Goal: Task Accomplishment & Management: Manage account settings

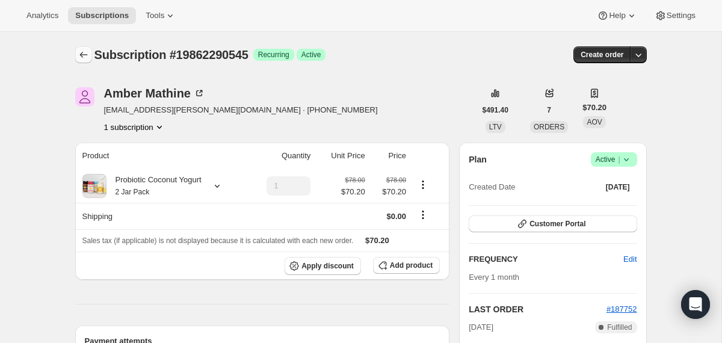
click at [84, 48] on button "Subscriptions" at bounding box center [83, 54] width 17 height 17
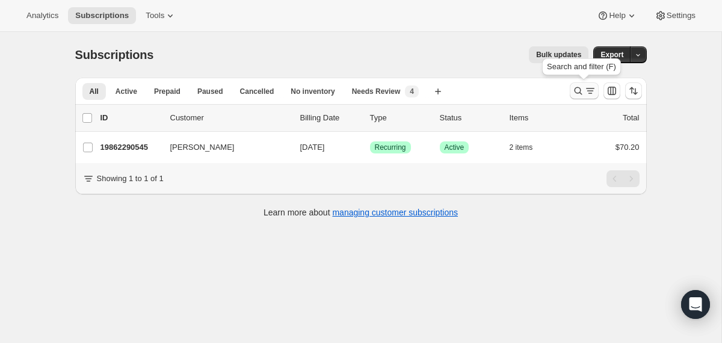
click at [575, 90] on icon "Search and filter results" at bounding box center [578, 91] width 8 height 8
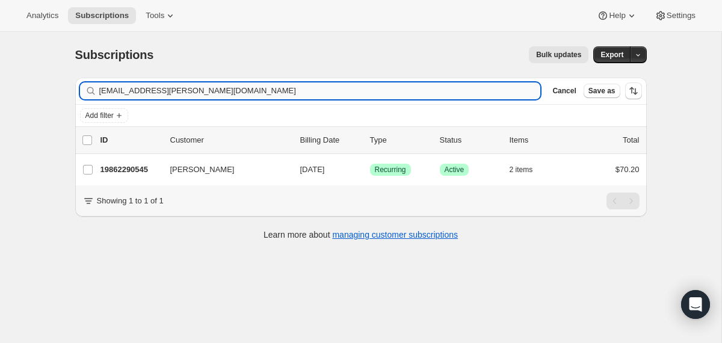
click at [480, 90] on input "[EMAIL_ADDRESS][PERSON_NAME][DOMAIN_NAME]" at bounding box center [320, 90] width 442 height 17
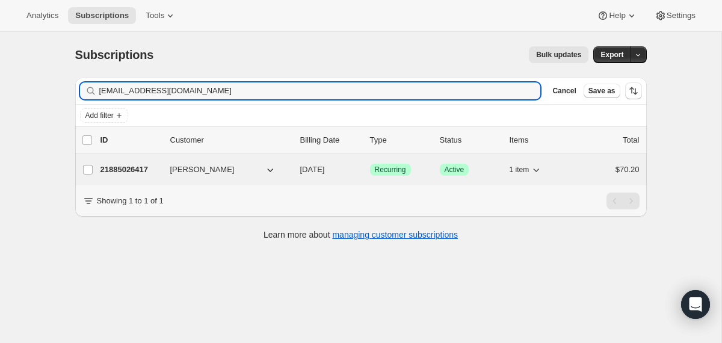
type input "[EMAIL_ADDRESS][DOMAIN_NAME]"
click at [294, 173] on div "21885026417 [PERSON_NAME] [DATE] Success Recurring Success Active 1 item $70.20" at bounding box center [369, 169] width 539 height 17
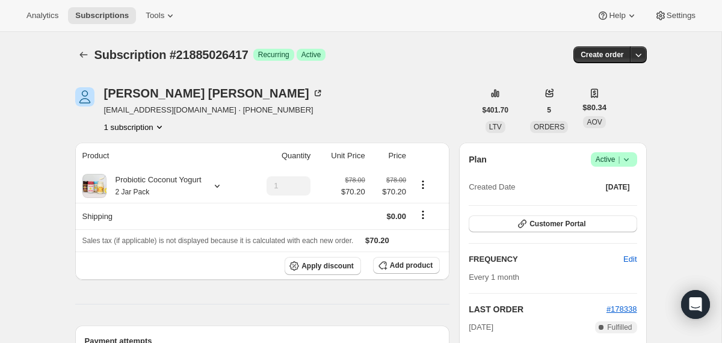
click at [623, 158] on icon at bounding box center [626, 159] width 12 height 12
click at [623, 200] on span "Cancel subscription" at bounding box center [609, 203] width 68 height 9
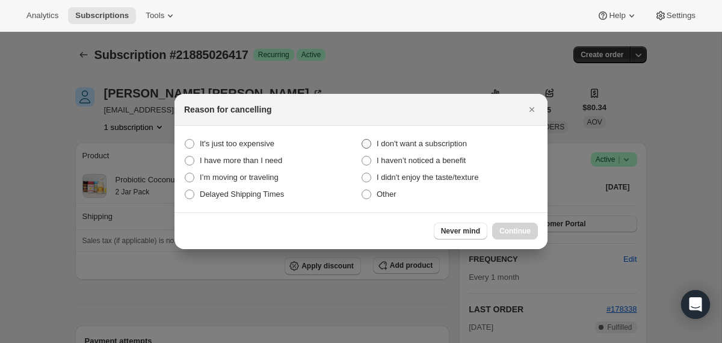
click at [455, 143] on span "I don't want a subscription" at bounding box center [422, 143] width 90 height 9
click at [362, 140] on subscription "I don't want a subscription" at bounding box center [362, 139] width 1 height 1
radio subscription "true"
click at [514, 229] on span "Continue" at bounding box center [514, 231] width 31 height 10
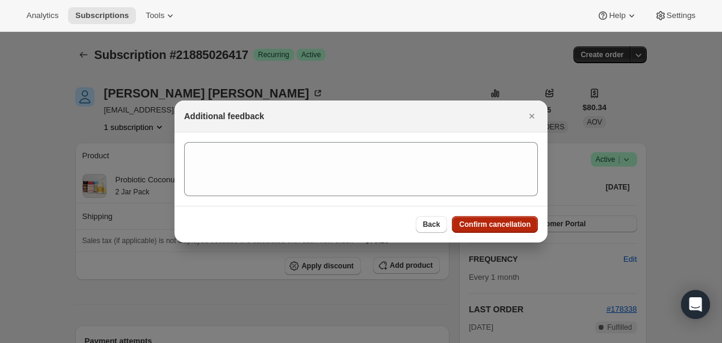
click at [514, 229] on button "Confirm cancellation" at bounding box center [495, 224] width 86 height 17
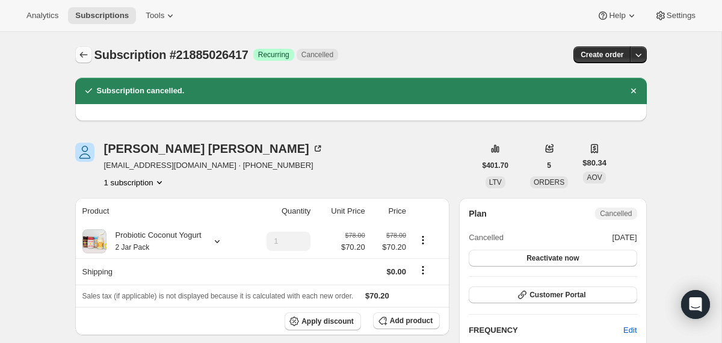
click at [79, 52] on icon "Subscriptions" at bounding box center [84, 55] width 12 height 12
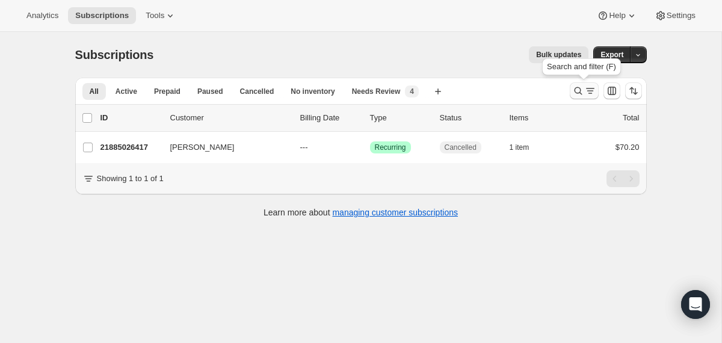
click at [578, 94] on icon "Search and filter results" at bounding box center [578, 91] width 12 height 12
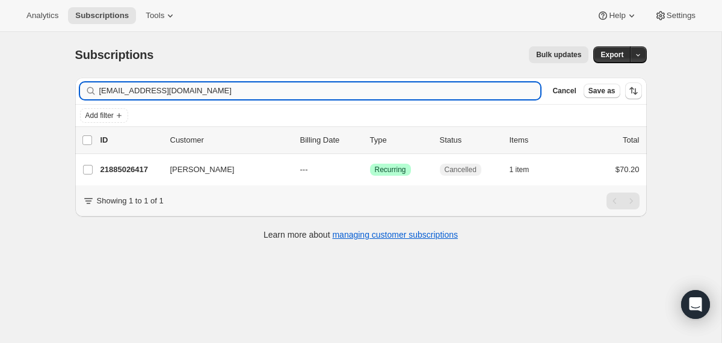
click at [355, 94] on input "[EMAIL_ADDRESS][DOMAIN_NAME]" at bounding box center [320, 90] width 442 height 17
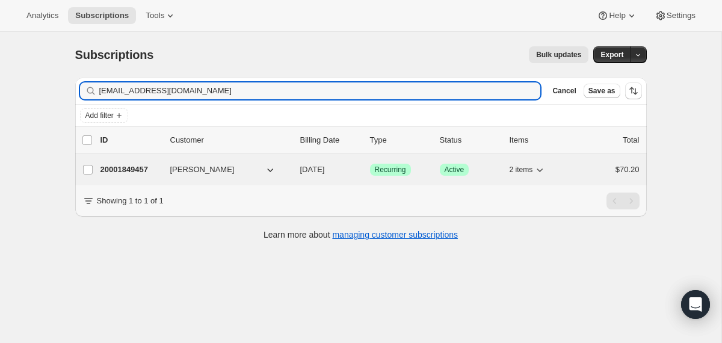
type input "[EMAIL_ADDRESS][DOMAIN_NAME]"
click at [294, 171] on div "20001849457 [PERSON_NAME] [DATE] Success Recurring Success Active 2 items $70.20" at bounding box center [369, 169] width 539 height 17
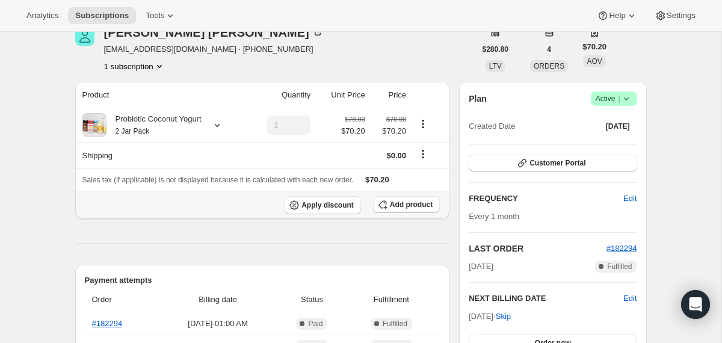
scroll to position [59, 0]
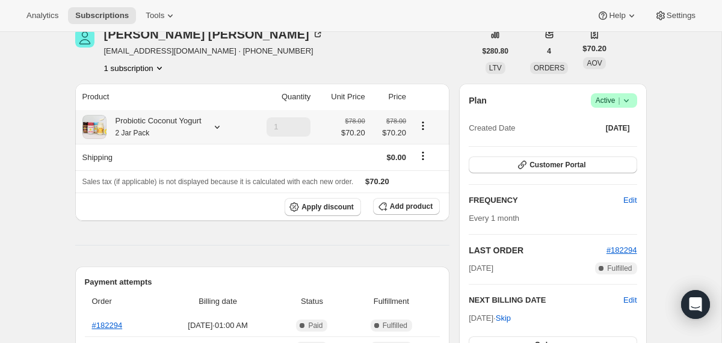
click at [210, 133] on div "Probiotic Coconut Yogurt 2 Jar Pack" at bounding box center [162, 127] width 161 height 24
click at [218, 128] on div at bounding box center [214, 127] width 17 height 12
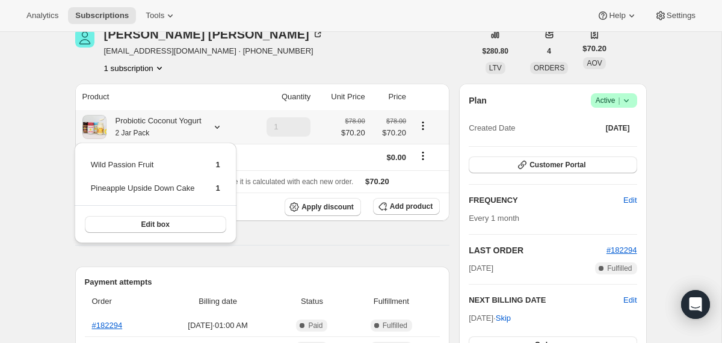
click at [218, 128] on div at bounding box center [214, 127] width 17 height 12
